Goal: Task Accomplishment & Management: Use online tool/utility

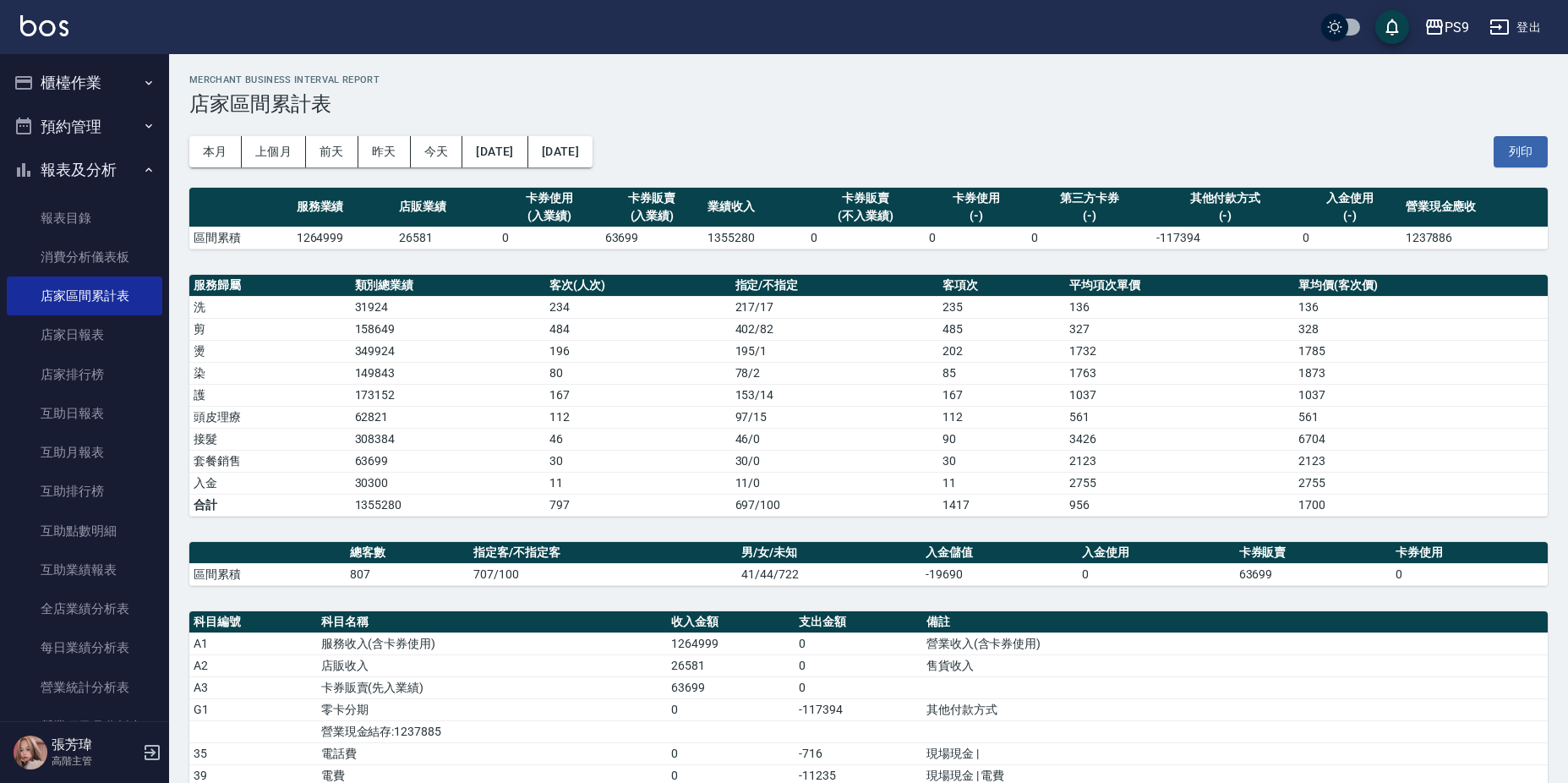
click at [142, 79] on icon "button" at bounding box center [149, 83] width 13 height 13
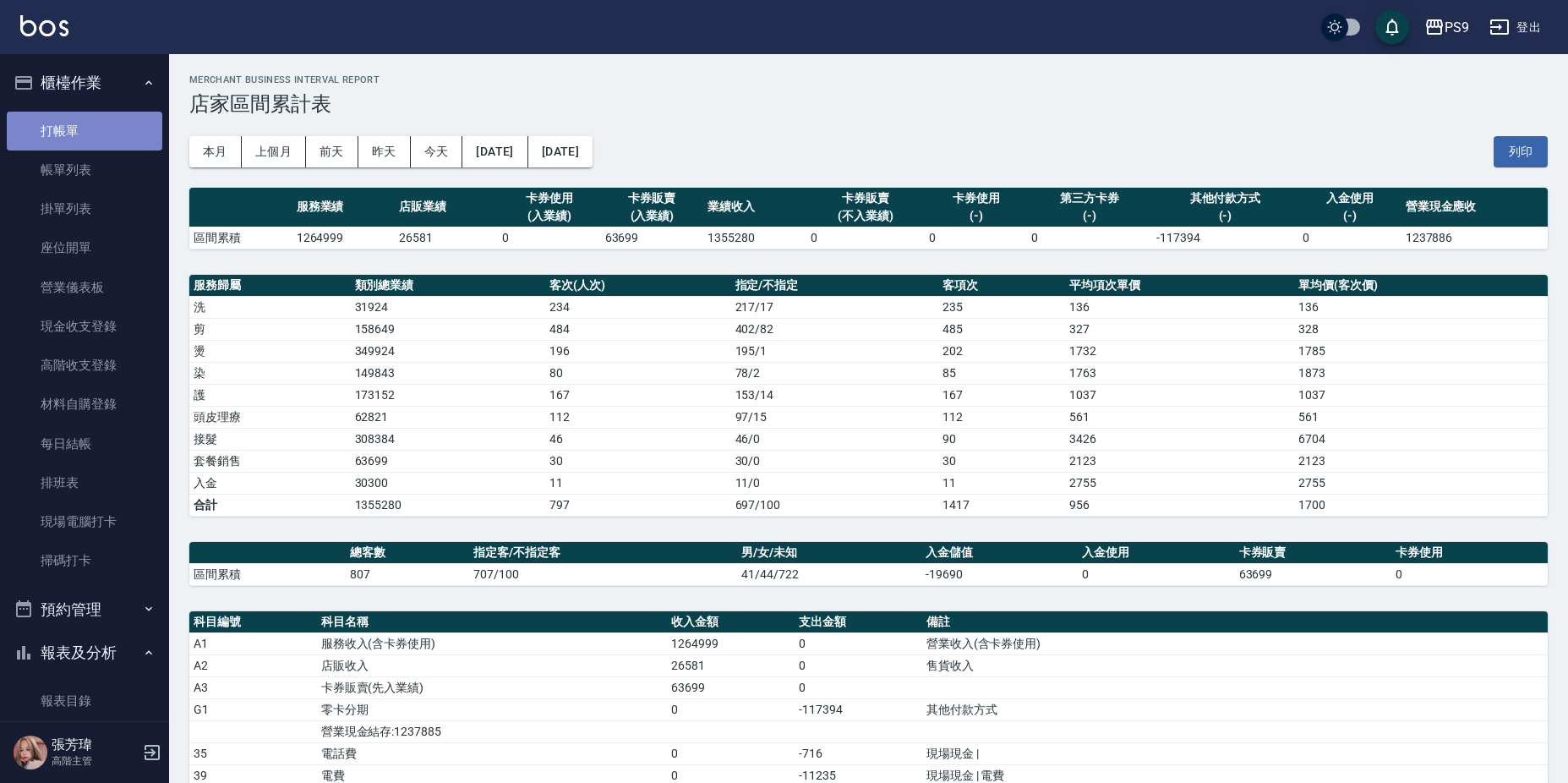
click at [125, 136] on link "打帳單" at bounding box center [85, 131] width 156 height 38
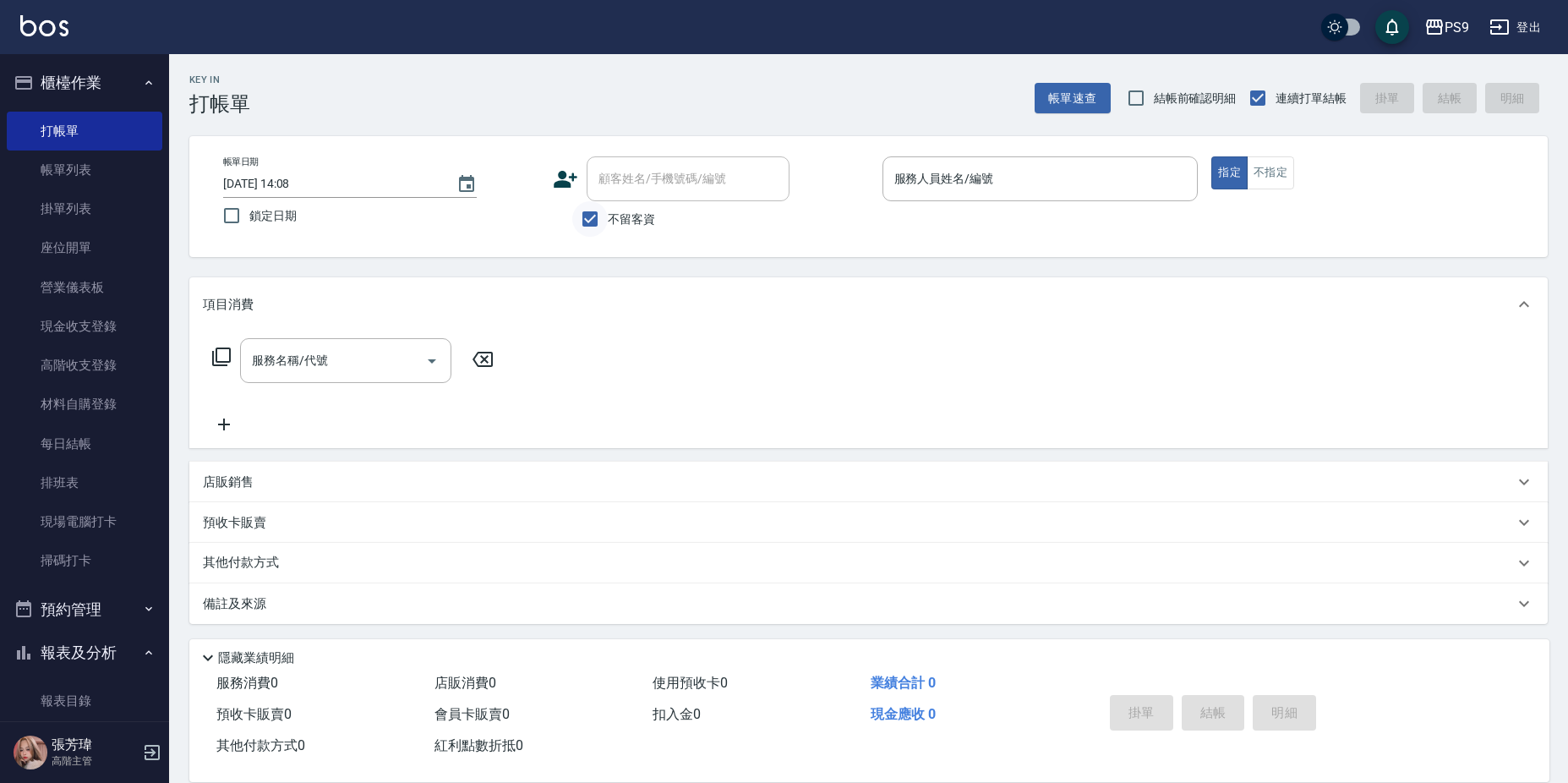
drag, startPoint x: 600, startPoint y: 213, endPoint x: 612, endPoint y: 199, distance: 18.4
click at [601, 213] on input "不留客資" at bounding box center [589, 218] width 36 height 36
checkbox input "false"
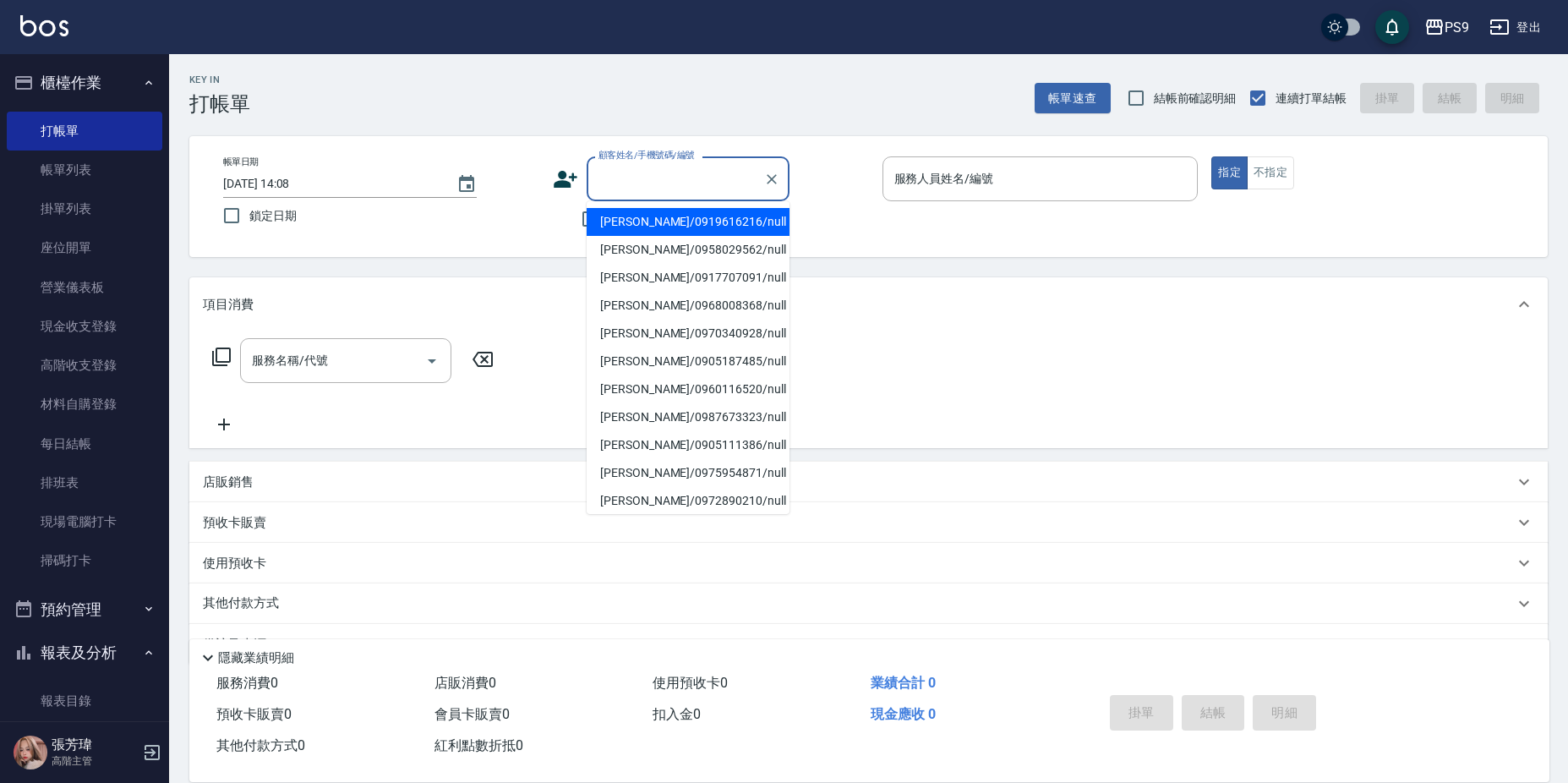
click at [632, 179] on input "顧客姓名/手機號碼/編號" at bounding box center [675, 179] width 162 height 30
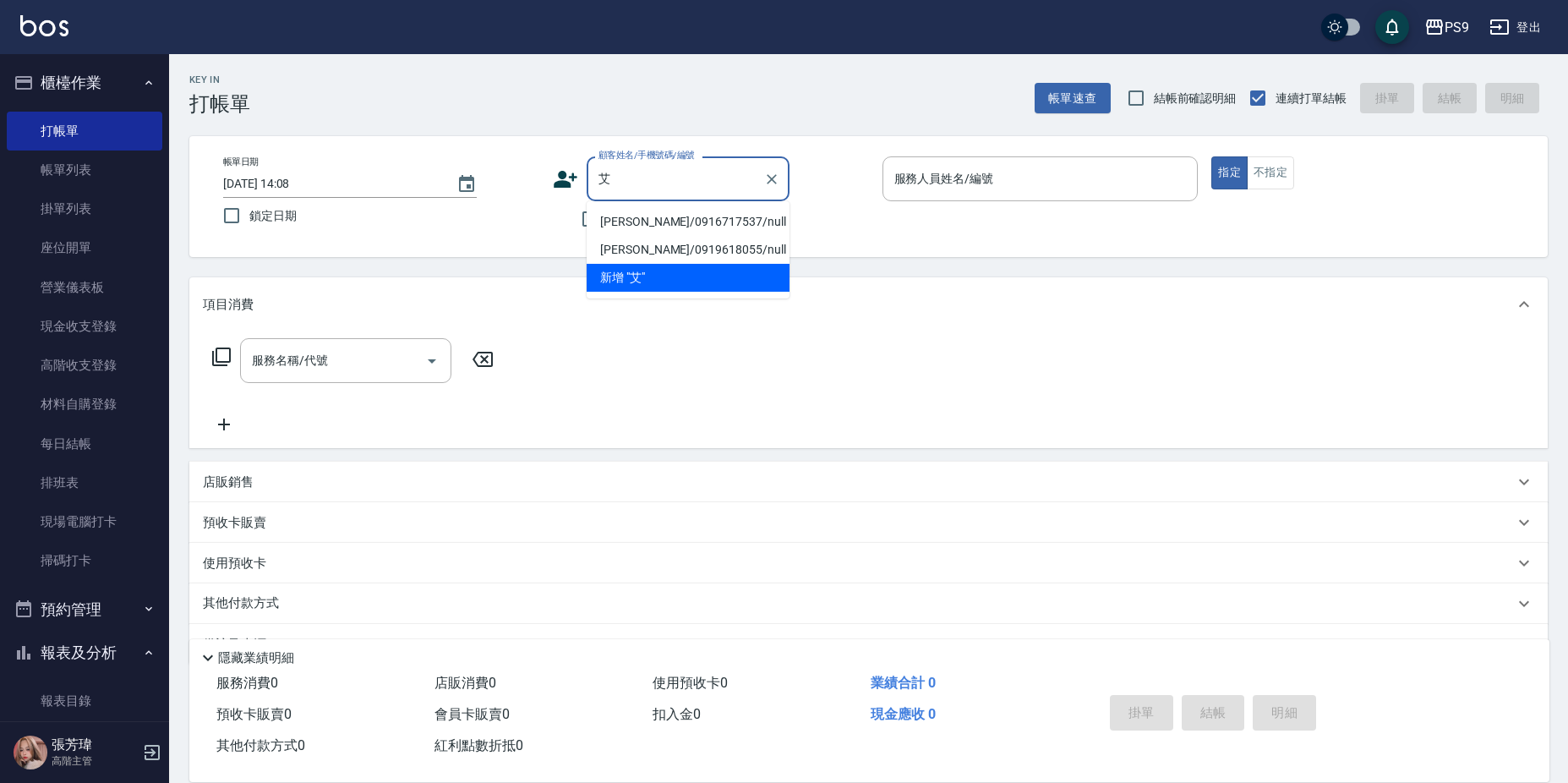
click at [660, 225] on li "[PERSON_NAME]/0916717537/null" at bounding box center [687, 221] width 203 height 28
type input "[PERSON_NAME]/0916717537/null"
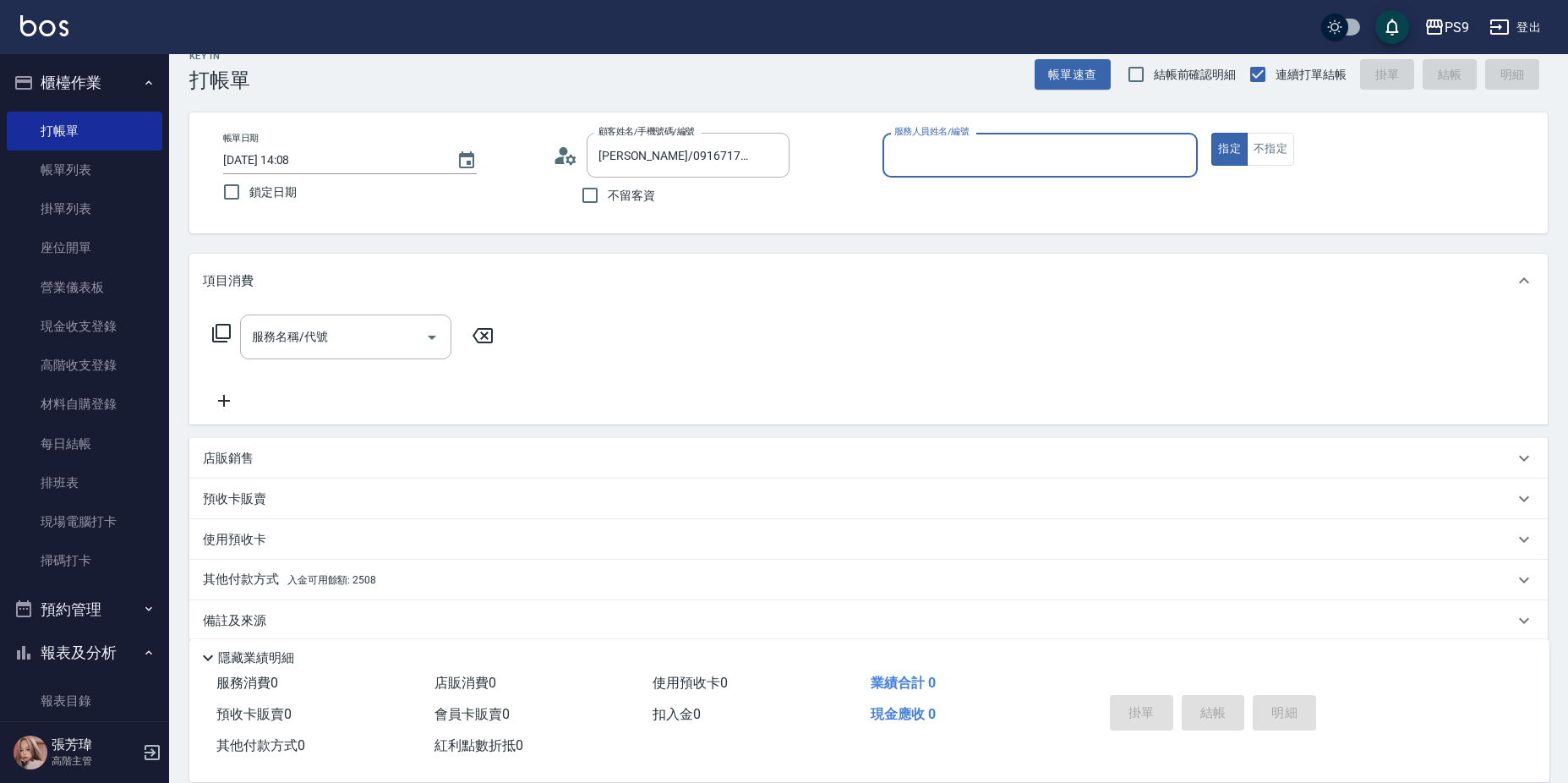
scroll to position [44, 0]
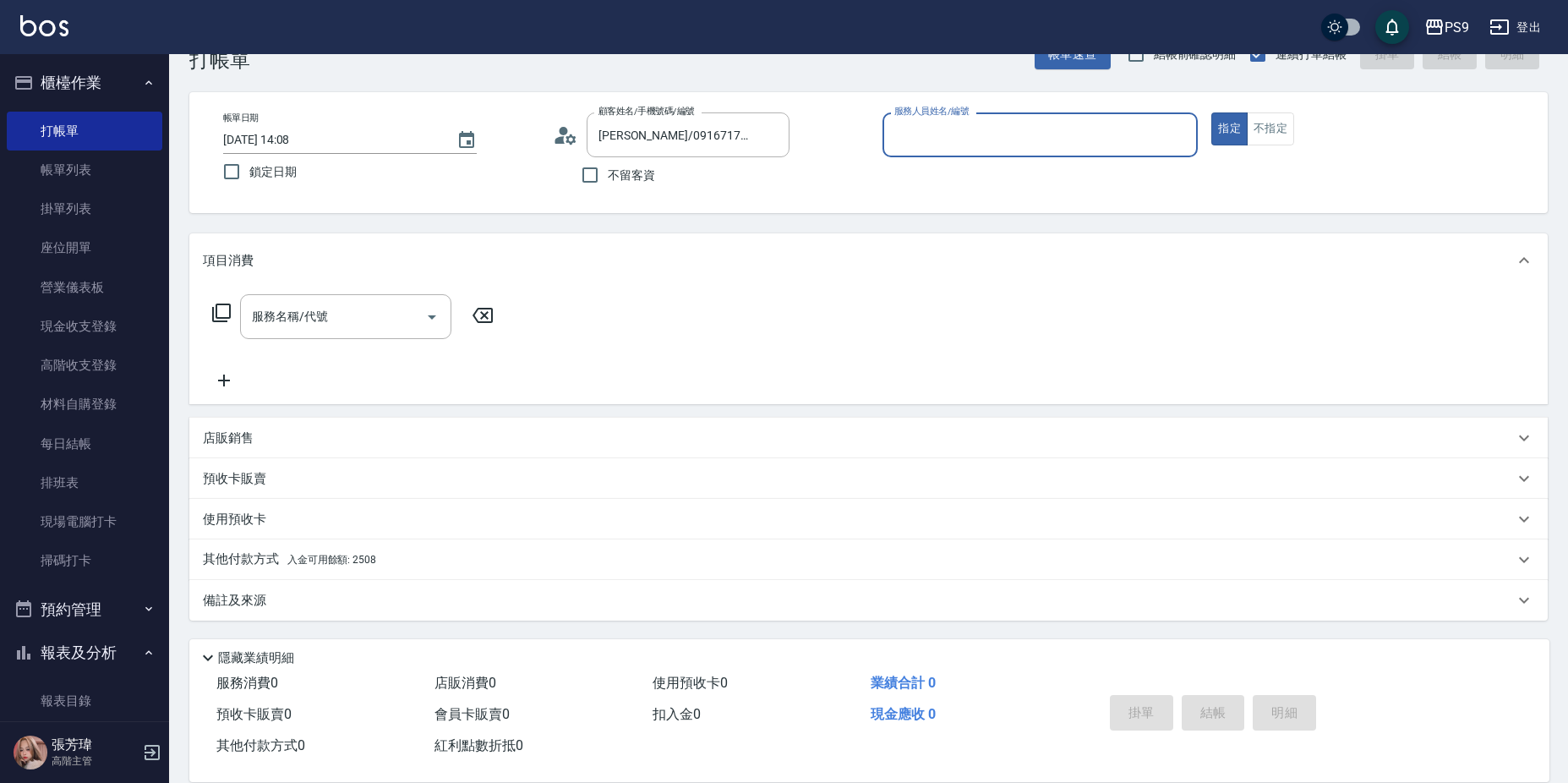
click at [353, 568] on p "其他付款方式 入金可用餘額: 2508" at bounding box center [289, 559] width 173 height 18
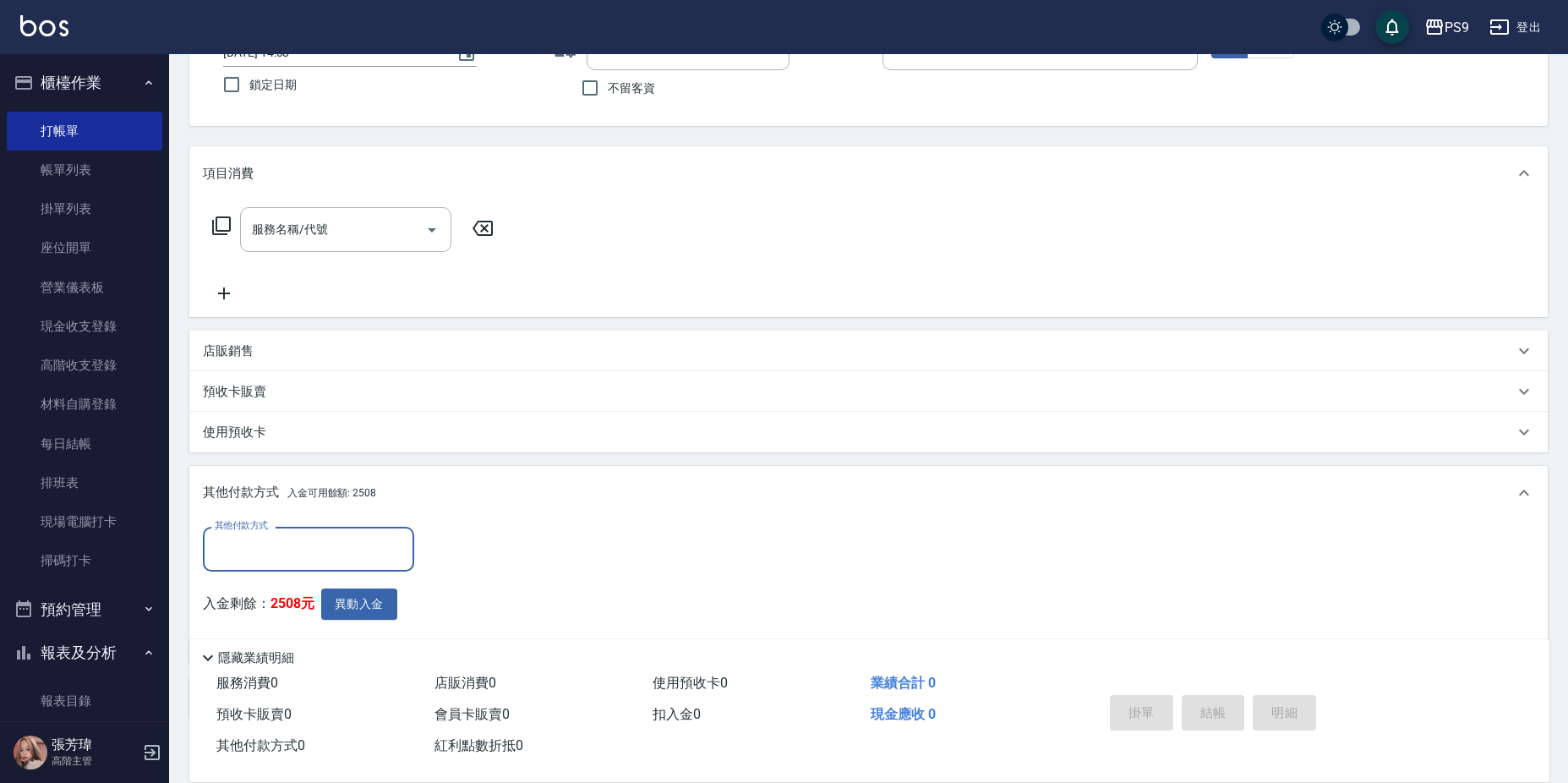
scroll to position [228, 0]
